Goal: Task Accomplishment & Management: Complete application form

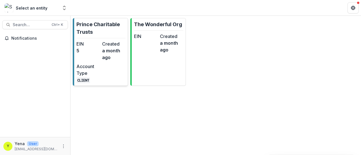
click at [98, 38] on hr at bounding box center [100, 38] width 49 height 0
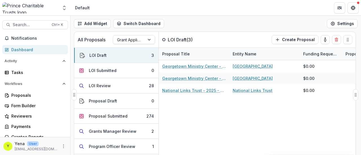
click at [190, 111] on div "Georgetown Ministry Center - 2025 - DC - Abbreviated Application Georgetown Min…" at bounding box center [286, 109] width 254 height 98
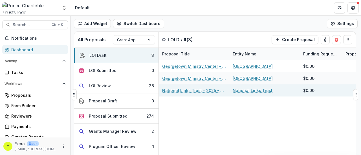
click at [183, 91] on link "National Links Trust - 2025 - DC - Expedited Grant Update" at bounding box center [194, 91] width 64 height 6
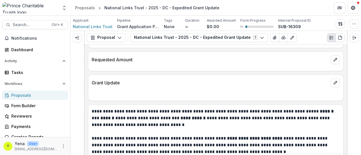
scroll to position [484, 0]
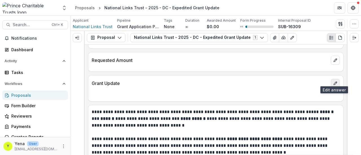
click at [331, 80] on button "edit" at bounding box center [335, 83] width 9 height 9
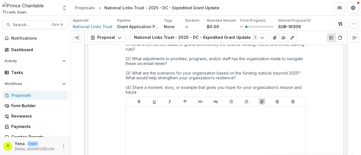
scroll to position [554, 0]
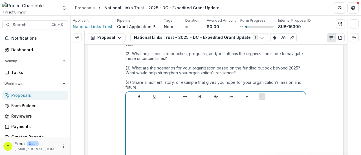
click at [153, 106] on div at bounding box center [215, 146] width 175 height 85
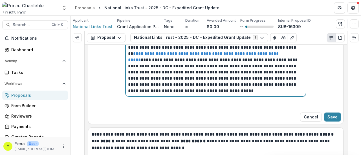
scroll to position [1019, 0]
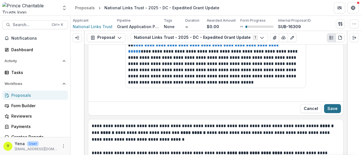
click at [332, 104] on button "Save" at bounding box center [332, 108] width 17 height 9
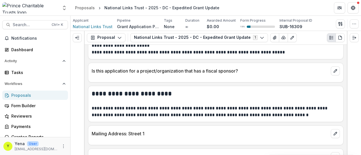
scroll to position [60, 0]
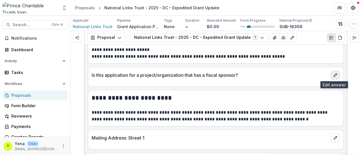
click at [331, 74] on button "edit" at bounding box center [335, 75] width 9 height 9
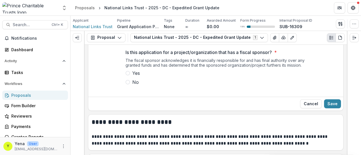
scroll to position [88, 0]
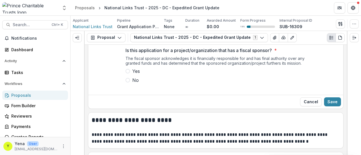
click at [135, 81] on span "No" at bounding box center [135, 80] width 6 height 7
click at [326, 102] on button "Save" at bounding box center [332, 102] width 17 height 9
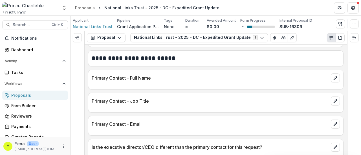
scroll to position [315, 0]
click at [335, 77] on icon "edit" at bounding box center [335, 78] width 5 height 5
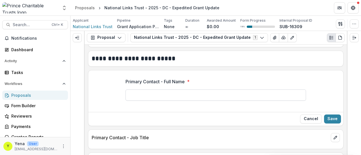
click at [148, 91] on input "Primary Contact - Full Name *" at bounding box center [216, 95] width 181 height 11
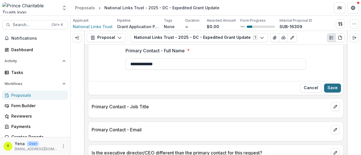
type input "**********"
click at [333, 89] on button "Save" at bounding box center [332, 88] width 17 height 9
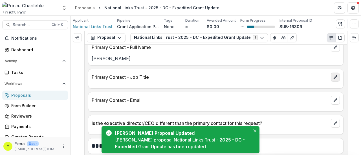
scroll to position [353, 0]
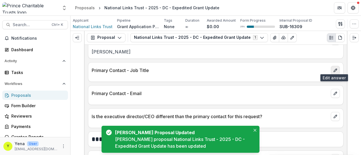
click at [331, 66] on button "edit" at bounding box center [335, 70] width 9 height 9
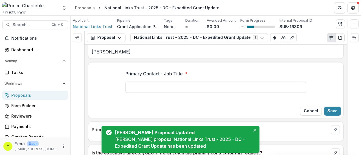
click at [182, 84] on input "Primary Contact - Job Title *" at bounding box center [216, 87] width 181 height 11
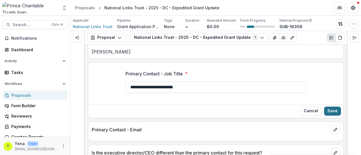
type input "**********"
click at [331, 108] on button "Save" at bounding box center [332, 111] width 17 height 9
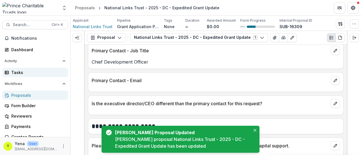
scroll to position [379, 0]
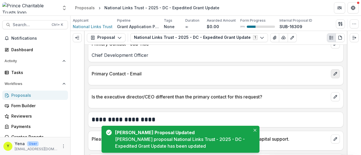
click at [334, 73] on icon "edit" at bounding box center [335, 74] width 5 height 5
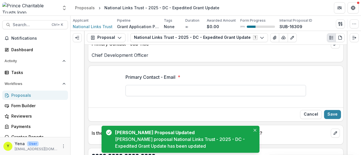
click at [224, 89] on input "Primary Contact - Email *" at bounding box center [216, 90] width 181 height 11
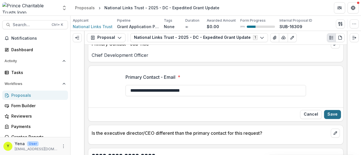
type input "**********"
click at [332, 112] on button "Save" at bounding box center [332, 114] width 17 height 9
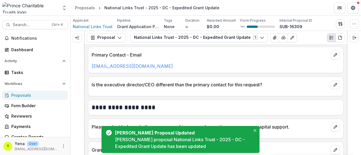
scroll to position [405, 0]
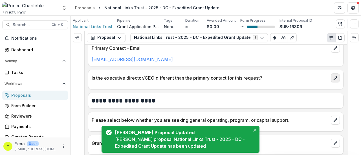
click at [333, 76] on icon "edit" at bounding box center [335, 78] width 5 height 5
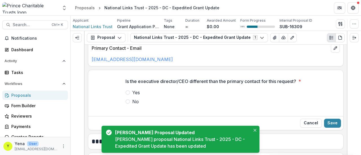
click at [135, 96] on span "Yes" at bounding box center [136, 92] width 8 height 7
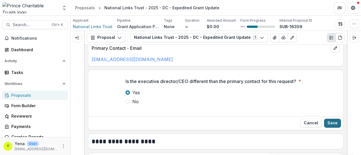
click at [330, 125] on button "Save" at bounding box center [332, 123] width 17 height 9
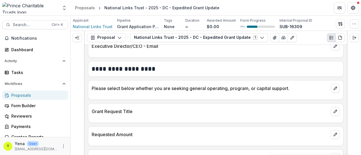
scroll to position [534, 0]
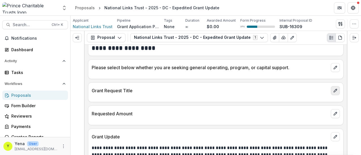
click at [335, 89] on icon "edit" at bounding box center [335, 91] width 5 height 5
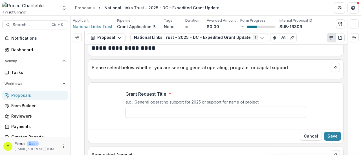
click at [152, 107] on input "Grant Request Title *" at bounding box center [216, 112] width 181 height 11
paste input "**********"
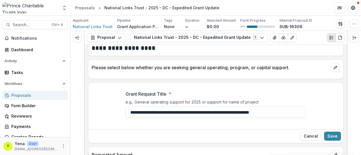
scroll to position [550, 0]
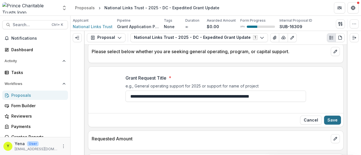
type input "**********"
click at [331, 116] on button "Save" at bounding box center [332, 120] width 17 height 9
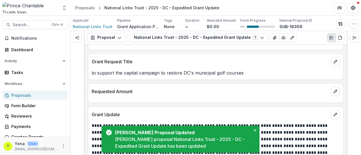
scroll to position [561, 0]
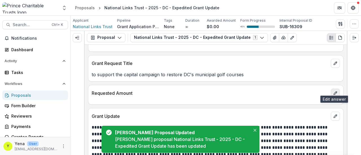
click at [333, 91] on icon "edit" at bounding box center [335, 93] width 5 height 5
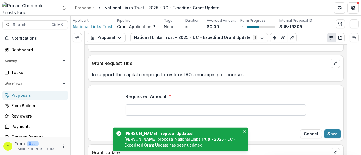
click at [140, 105] on input "Requested Amount *" at bounding box center [216, 110] width 181 height 11
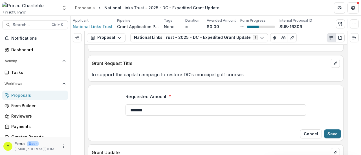
type input "*******"
click at [339, 131] on button "Save" at bounding box center [332, 134] width 17 height 9
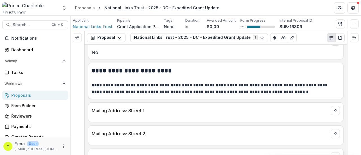
scroll to position [73, 0]
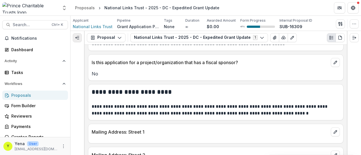
click at [78, 39] on icon "Expand left" at bounding box center [77, 38] width 5 height 5
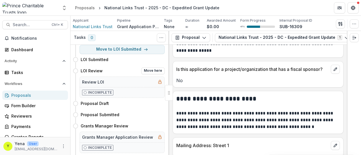
scroll to position [23, 0]
click at [152, 69] on button "Move here" at bounding box center [152, 71] width 23 height 7
select select "**********"
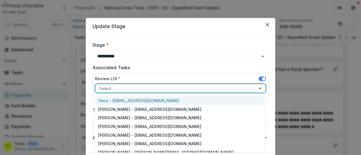
click at [154, 90] on div at bounding box center [175, 88] width 152 height 7
click at [142, 99] on div "Yena - [EMAIL_ADDRESS][DOMAIN_NAME]" at bounding box center [180, 100] width 168 height 9
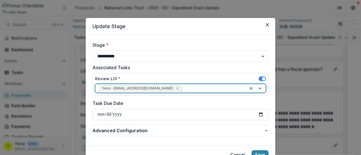
scroll to position [26, 0]
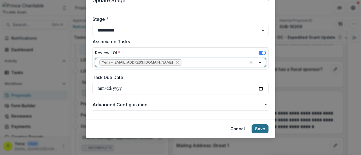
click at [260, 126] on button "Save" at bounding box center [260, 129] width 17 height 9
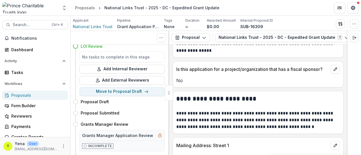
scroll to position [10, 0]
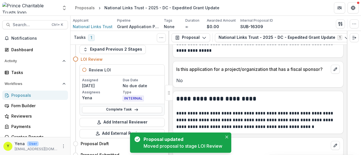
click at [22, 96] on div "Proposals" at bounding box center [37, 96] width 52 height 6
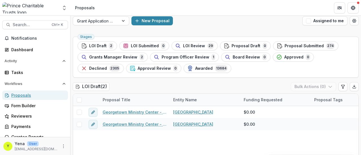
scroll to position [4, 0]
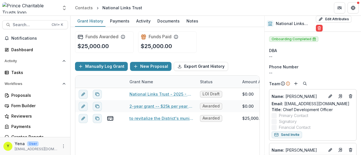
click at [156, 139] on div "National Links Trust - 2025 - DC - Expedited Grant Update LOI Draft $0.00 $0.00…" at bounding box center [312, 143] width 474 height 110
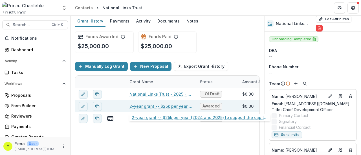
scroll to position [0, 13]
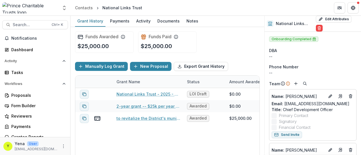
click at [143, 137] on div "National Links Trust - 2025 - DC - Expedited Grant Update LOI Draft $0.00 $0.00…" at bounding box center [299, 143] width 474 height 110
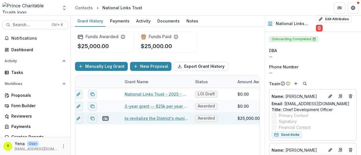
scroll to position [0, 0]
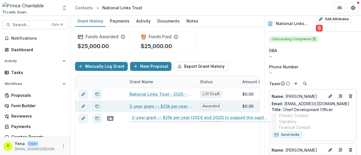
click at [144, 105] on link "2-year grant -- $25k per year (2024 and 2025) to support the capital campaign t…" at bounding box center [161, 107] width 64 height 6
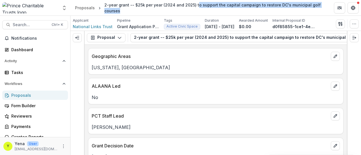
drag, startPoint x: 212, startPoint y: 10, endPoint x: 194, endPoint y: 5, distance: 19.7
click at [194, 5] on div "2-year grant -- $25k per year (2024 and 2025) to support the capital campaign t…" at bounding box center [214, 8] width 221 height 12
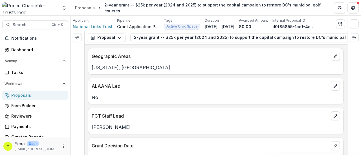
click at [192, 4] on div "2-year grant -- $25k per year (2024 and 2025) to support the capital campaign t…" at bounding box center [214, 8] width 221 height 12
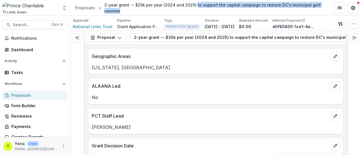
drag, startPoint x: 192, startPoint y: 4, endPoint x: 203, endPoint y: 10, distance: 12.7
click at [203, 10] on div "2-year grant -- $25k per year (2024 and 2025) to support the capital campaign t…" at bounding box center [214, 8] width 221 height 12
copy div "to support the capital campaign to restore DC's municipal golf courses"
